Goal: Task Accomplishment & Management: Use online tool/utility

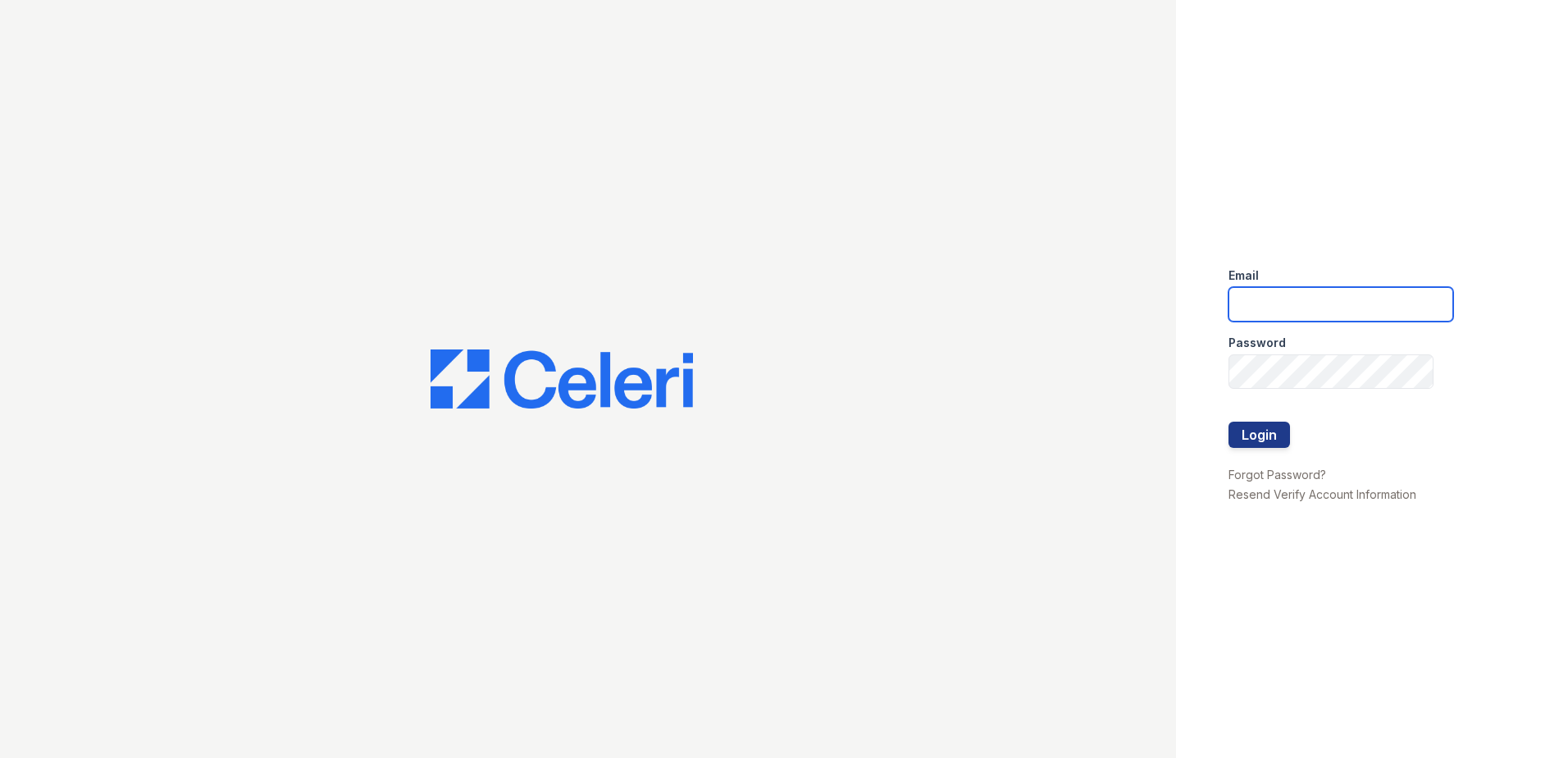
drag, startPoint x: 1309, startPoint y: 292, endPoint x: 1306, endPoint y: 315, distance: 23.2
click at [1309, 295] on input "email" at bounding box center [1341, 304] width 225 height 35
type input "[EMAIL_ADDRESS][DOMAIN_NAME]"
click at [1298, 339] on div "Password" at bounding box center [1341, 338] width 225 height 33
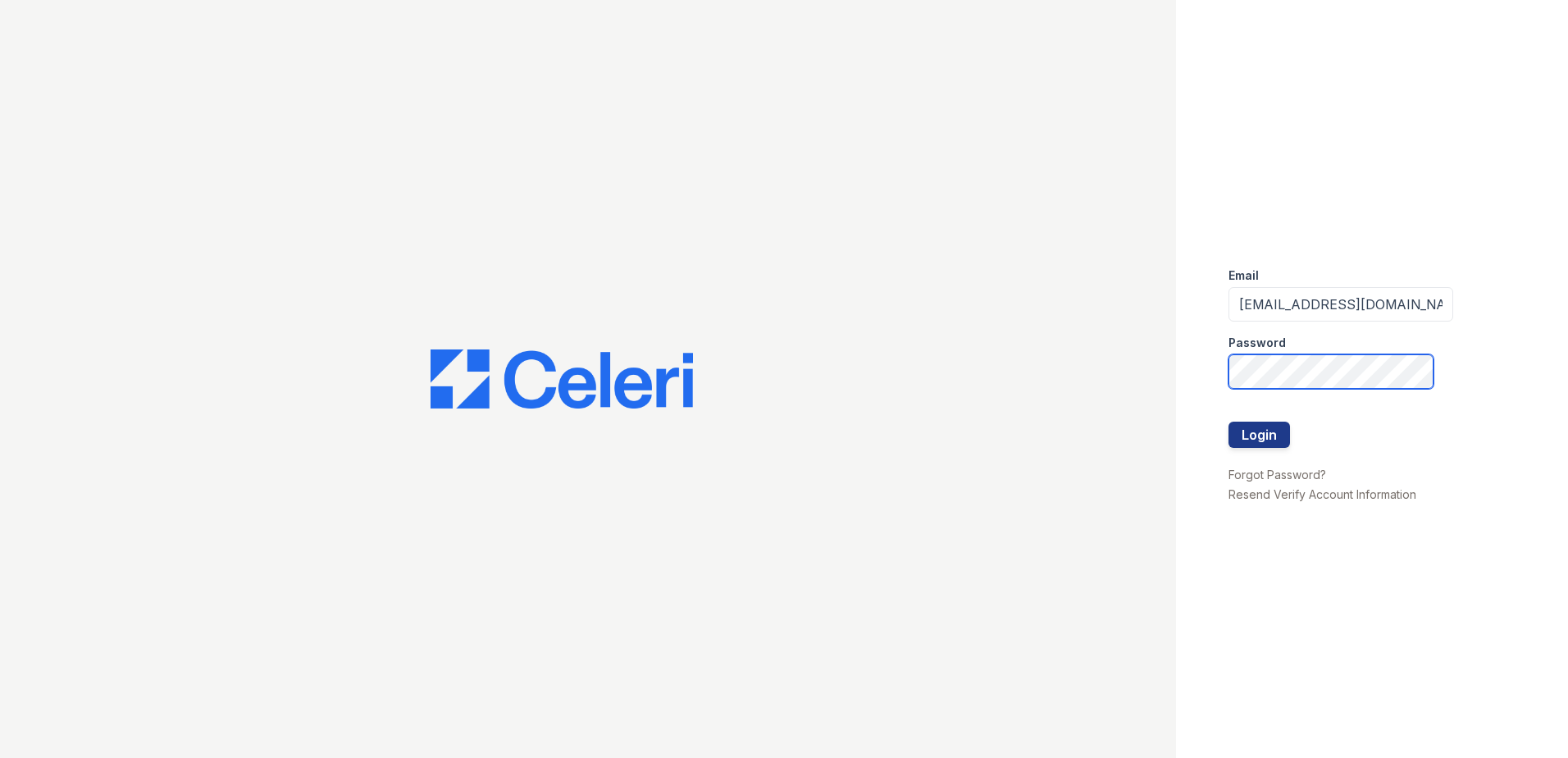
click at [1229, 421] on button "Login" at bounding box center [1259, 435] width 61 height 27
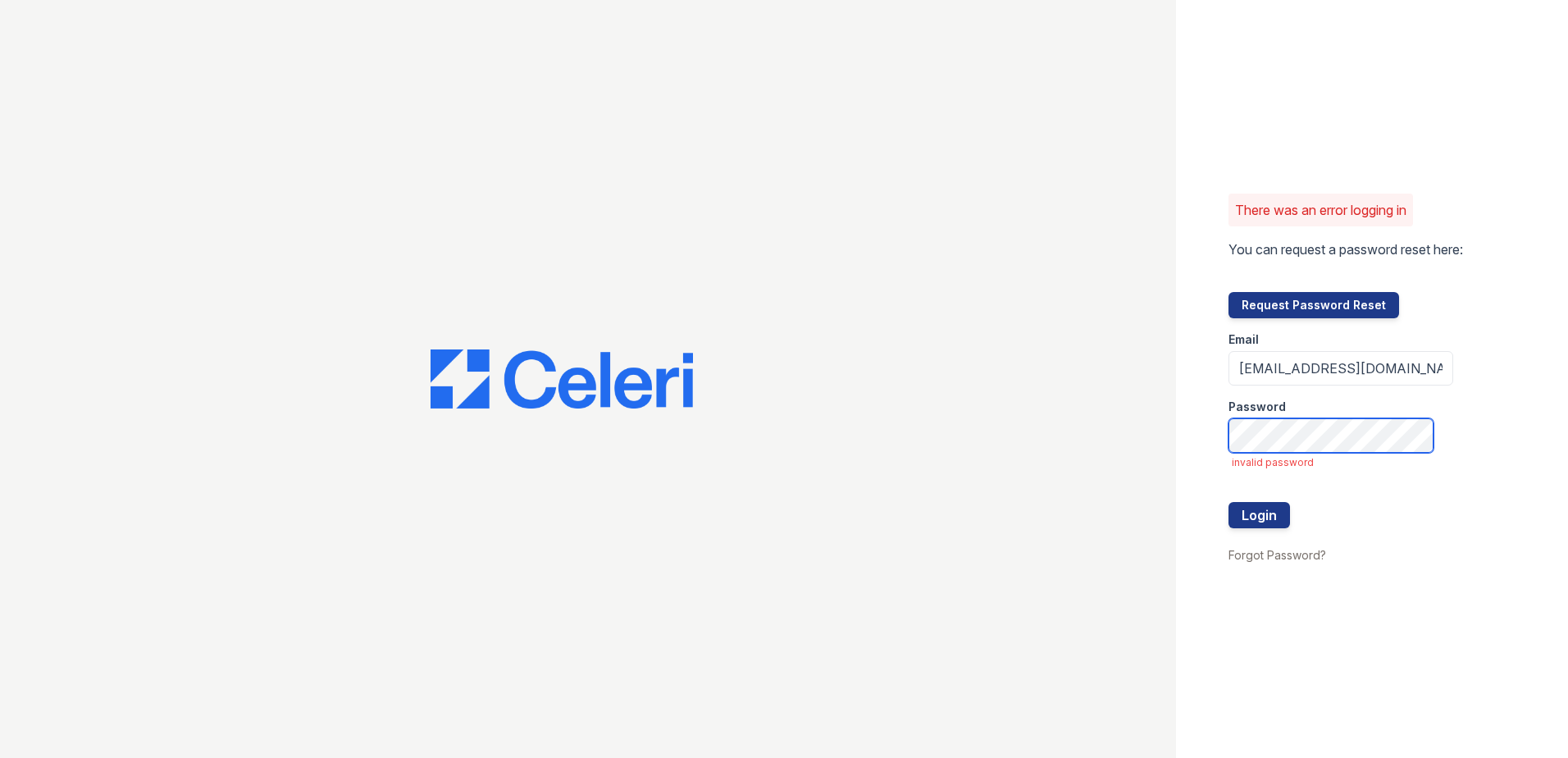
click at [971, 450] on div "There was an error logging in You can request a password reset here: Request Pa…" at bounding box center [784, 379] width 1568 height 758
click at [1229, 502] on button "Login" at bounding box center [1259, 515] width 61 height 27
drag, startPoint x: 1429, startPoint y: 373, endPoint x: 699, endPoint y: 420, distance: 731.5
click at [699, 420] on div "There was an error logging in You can request a password reset here: Request Pa…" at bounding box center [784, 379] width 1568 height 758
type input "lawilliams@trinity-pm.com"
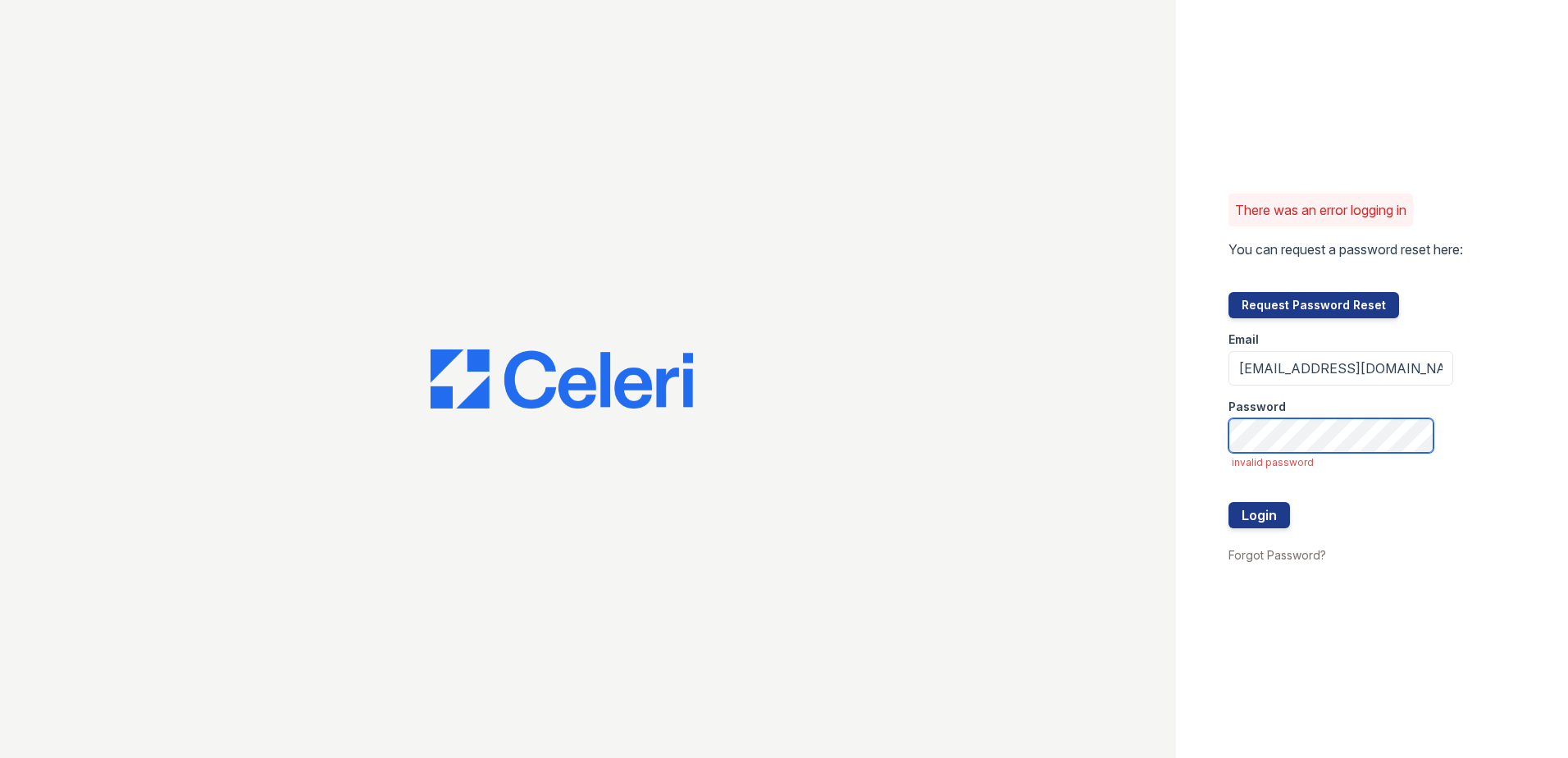
click at [1229, 502] on button "Login" at bounding box center [1259, 515] width 61 height 27
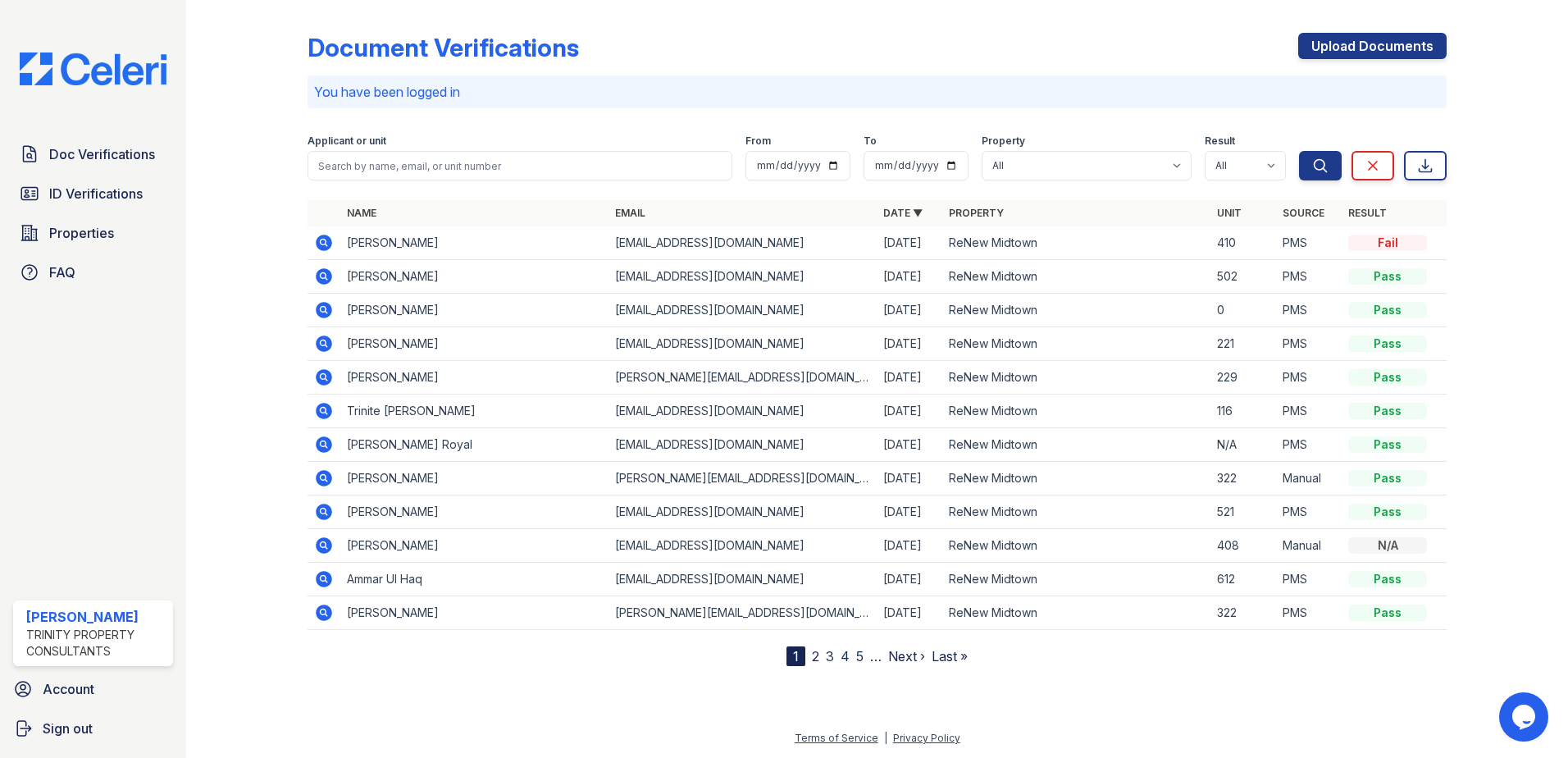
drag, startPoint x: 463, startPoint y: 147, endPoint x: 462, endPoint y: 160, distance: 13.0
click at [463, 151] on div "Applicant or unit" at bounding box center [520, 157] width 425 height 46
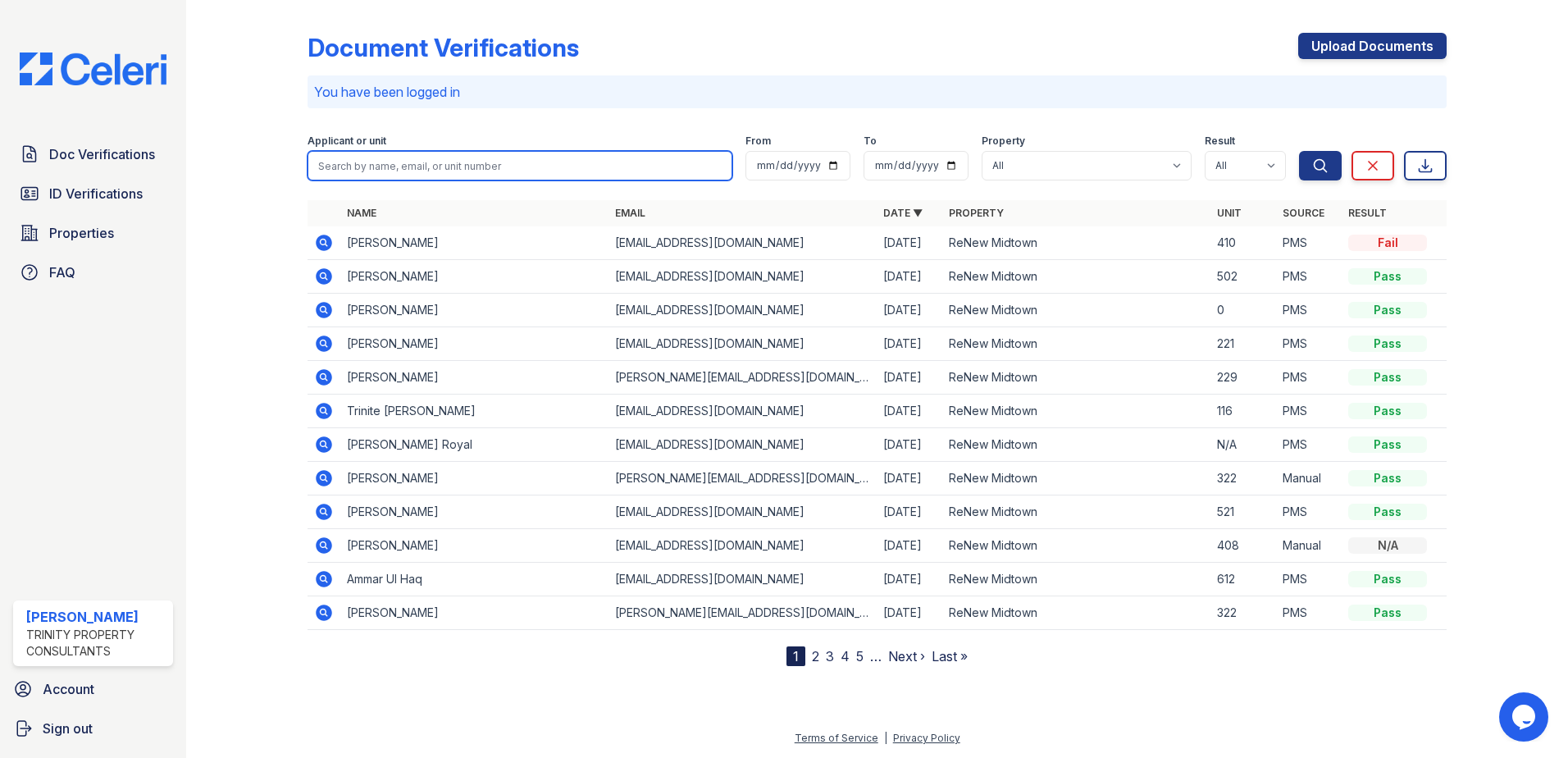
click at [462, 160] on input "search" at bounding box center [520, 165] width 425 height 29
type input "monchelle"
click at [1299, 151] on button "Search" at bounding box center [1320, 165] width 43 height 29
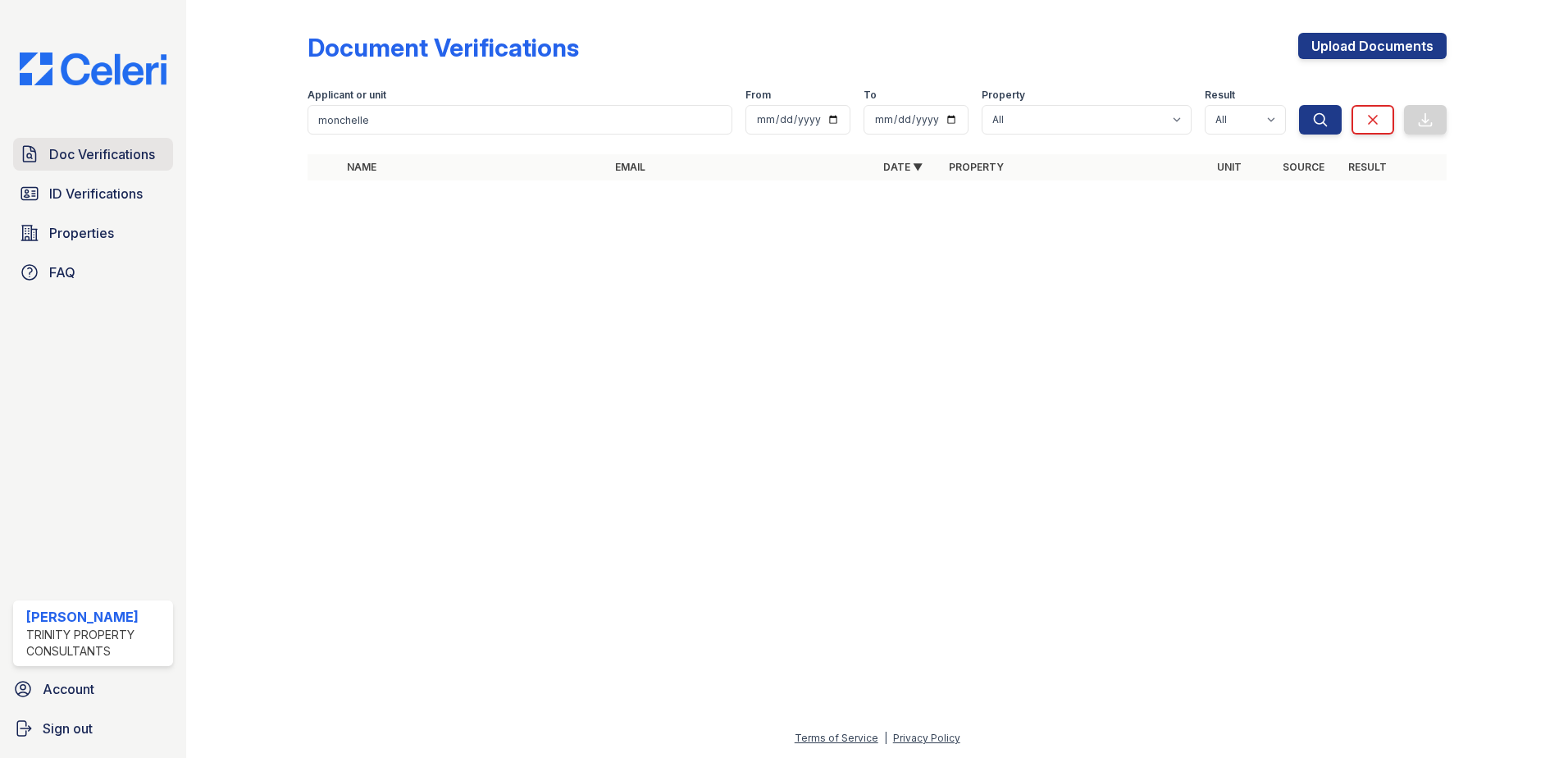
click at [92, 165] on link "Doc Verifications" at bounding box center [93, 154] width 160 height 33
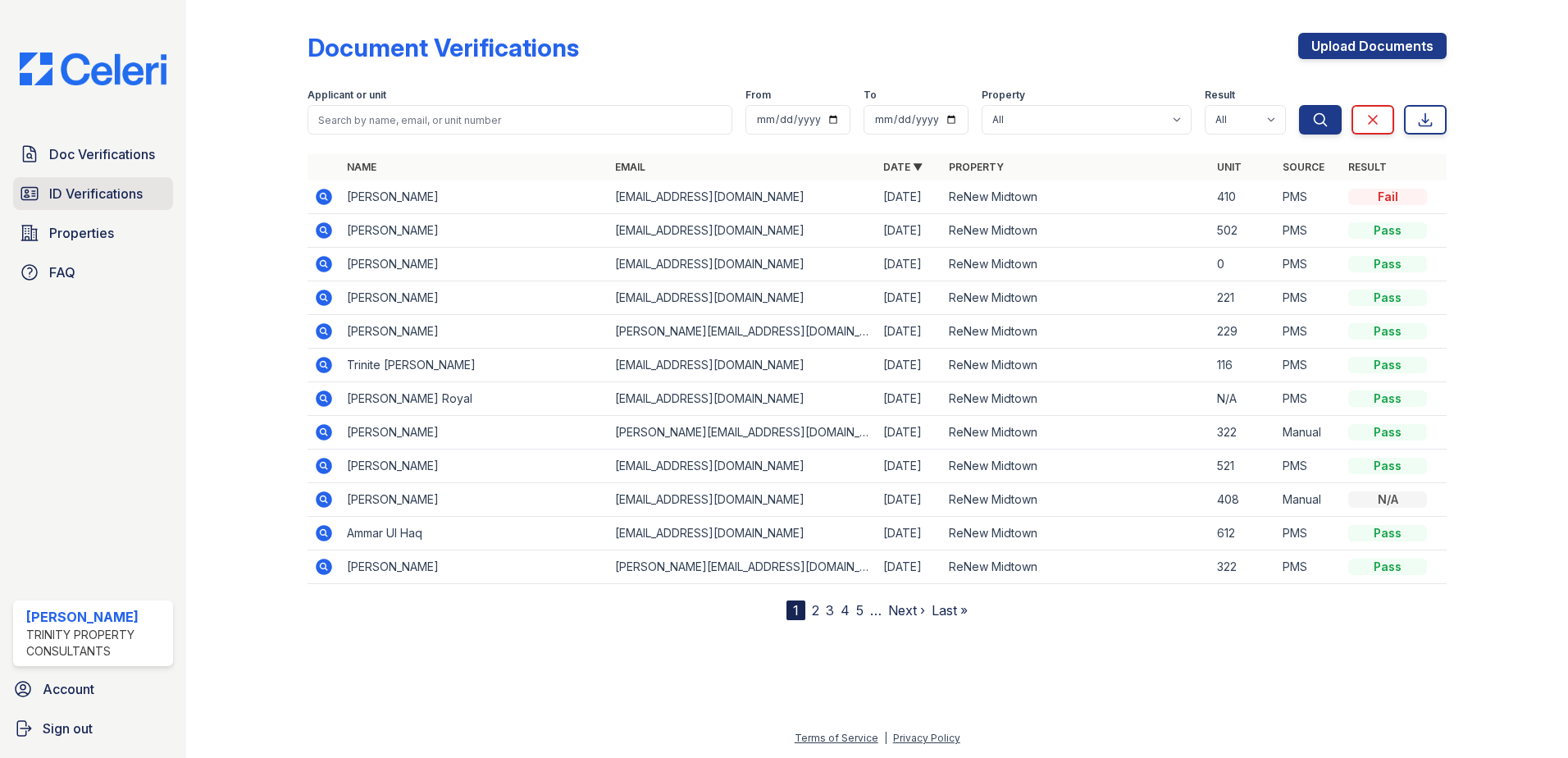
click at [89, 194] on span "ID Verifications" at bounding box center [95, 194] width 93 height 20
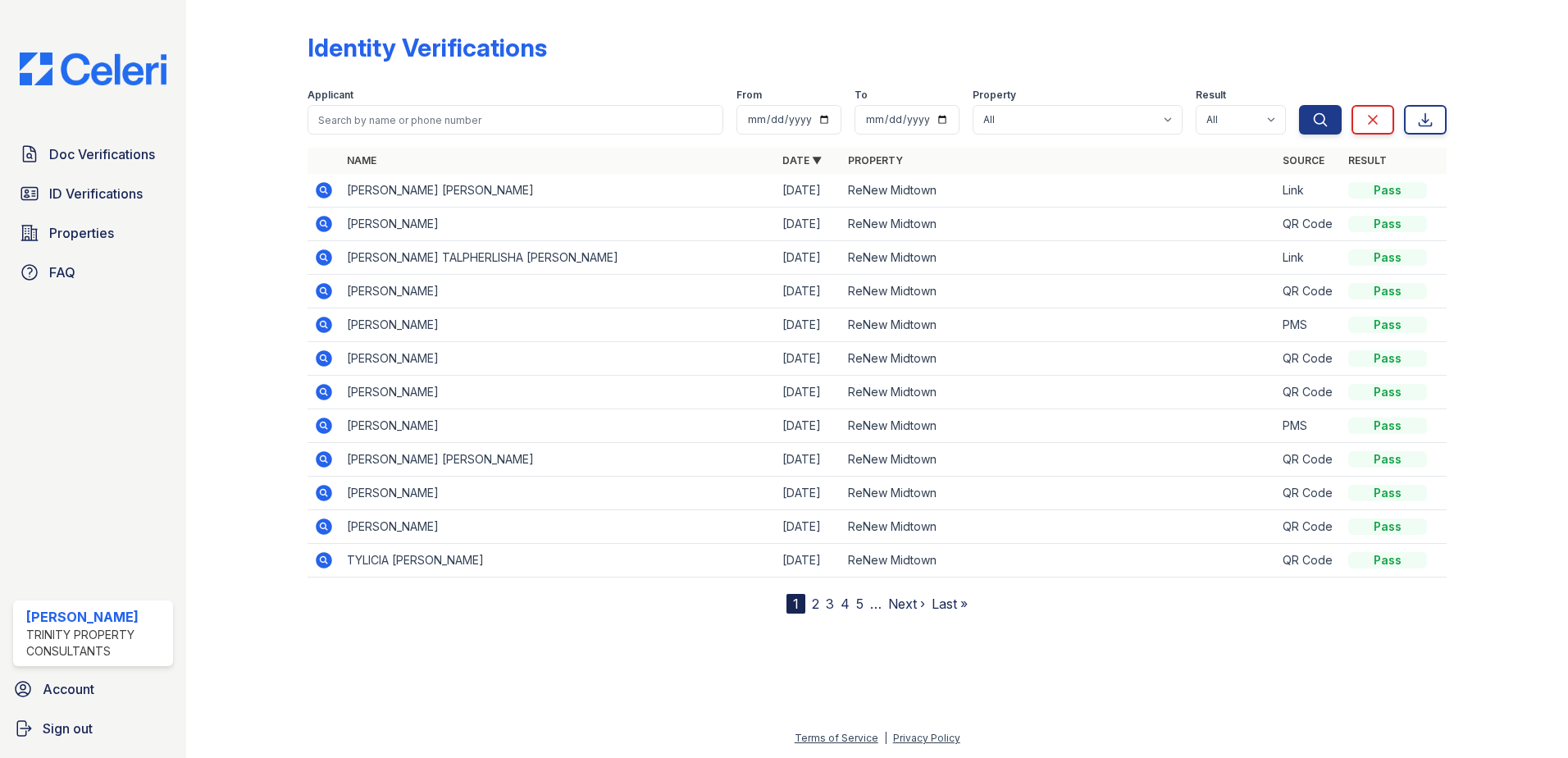
click at [410, 102] on div "Applicant" at bounding box center [515, 97] width 416 height 16
